Goal: Transaction & Acquisition: Subscribe to service/newsletter

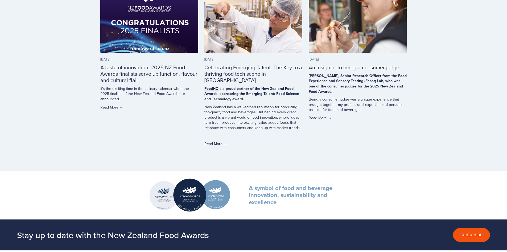
scroll to position [1731, 0]
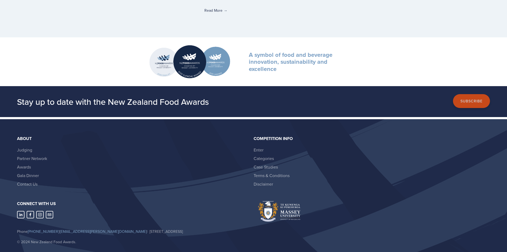
click at [466, 94] on button "Subscribe" at bounding box center [471, 101] width 37 height 14
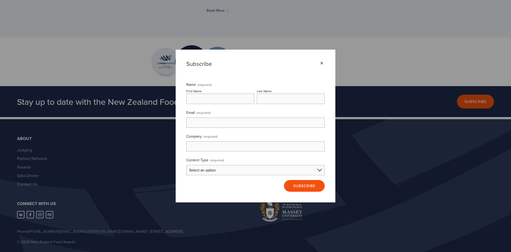
click at [215, 100] on input "First Name" at bounding box center [220, 98] width 68 height 10
type input "[PERSON_NAME]"
type input "[EMAIL_ADDRESS][DOMAIN_NAME]"
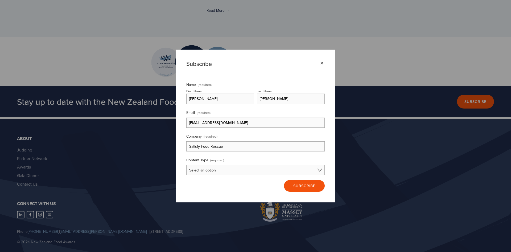
type input "Satisfy Food Rescue"
click at [230, 171] on select "Select an option Consumer Content Entrant Content Partner Content I'm not sure" at bounding box center [255, 170] width 138 height 10
click at [250, 157] on fieldset "Content Type (required) Select an option Consumer Content Entrant Content Partn…" at bounding box center [255, 165] width 138 height 19
click at [214, 171] on select "Select an option Consumer Content Entrant Content Partner Content I'm not sure" at bounding box center [255, 170] width 138 height 10
select select "I'm not sure"
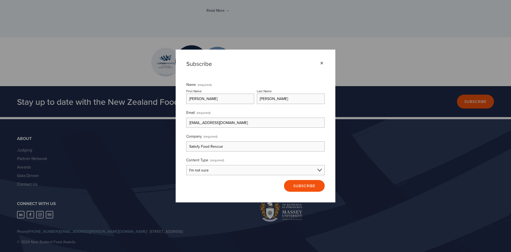
click at [186, 165] on select "Select an option Consumer Content Entrant Content Partner Content I'm not sure" at bounding box center [255, 170] width 138 height 10
click at [311, 185] on span "Subscribe" at bounding box center [304, 185] width 22 height 5
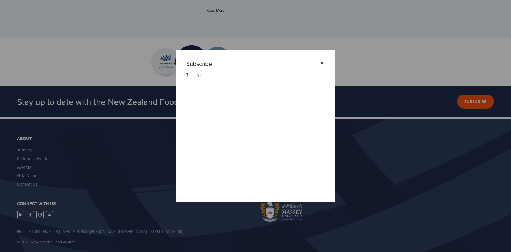
click at [319, 62] on div "×" at bounding box center [322, 63] width 6 height 6
